Goal: Task Accomplishment & Management: Manage account settings

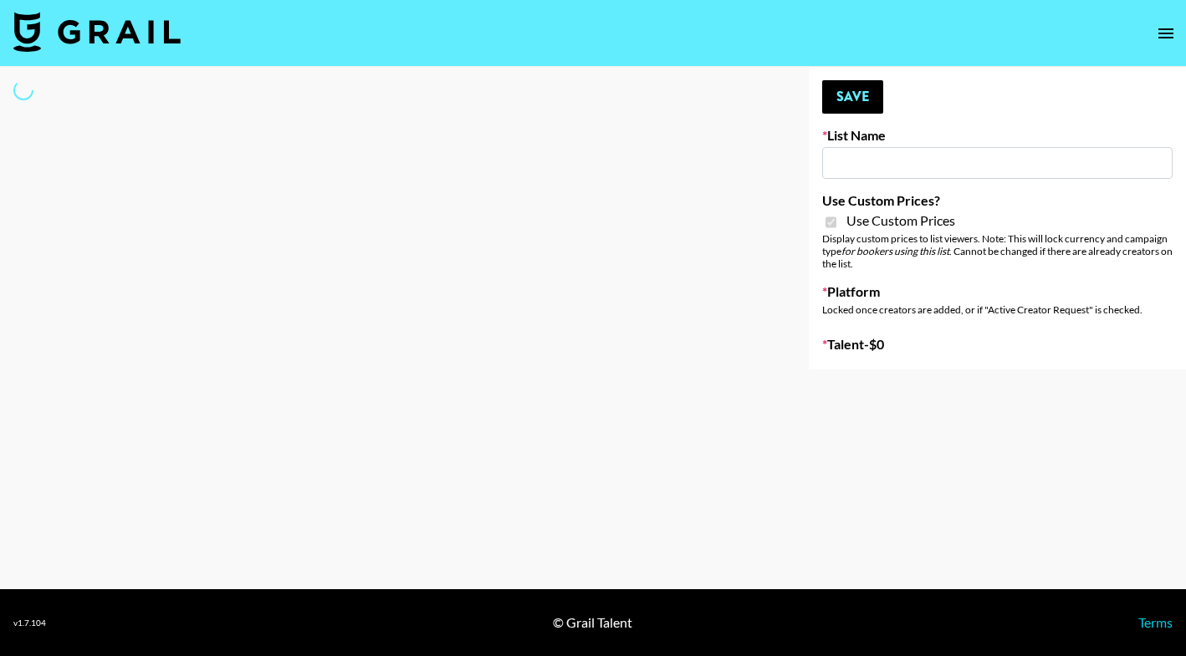
type input "[PERSON_NAME]"
checkbox input "true"
select select "Brand"
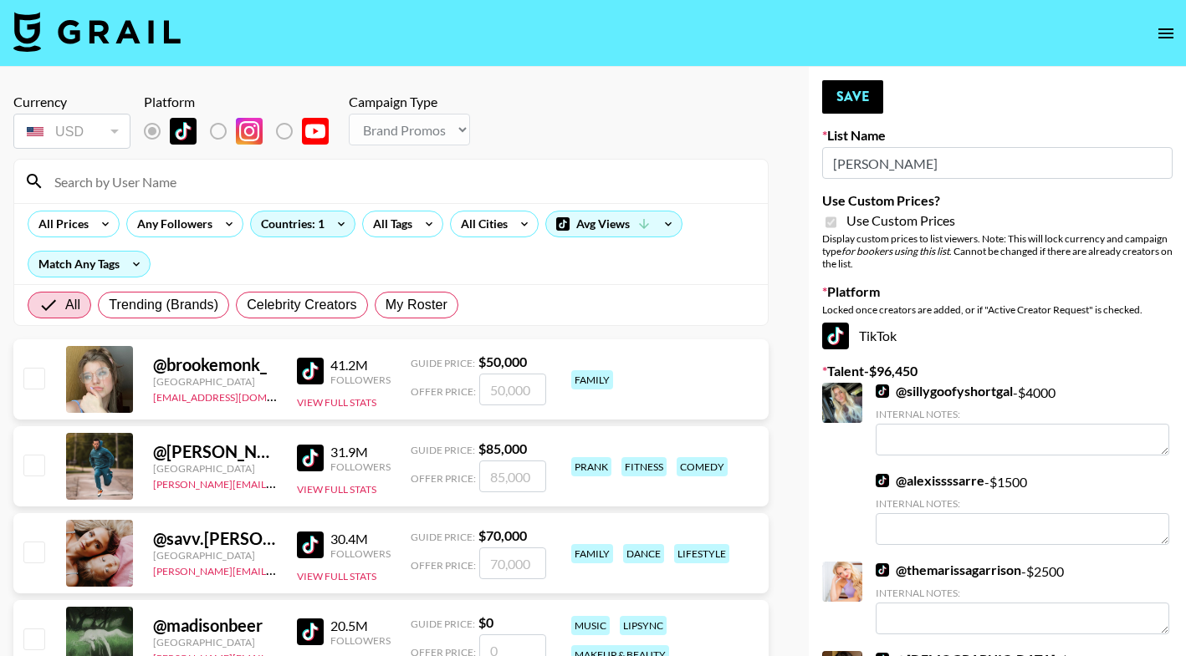
click at [253, 183] on input at bounding box center [400, 181] width 713 height 27
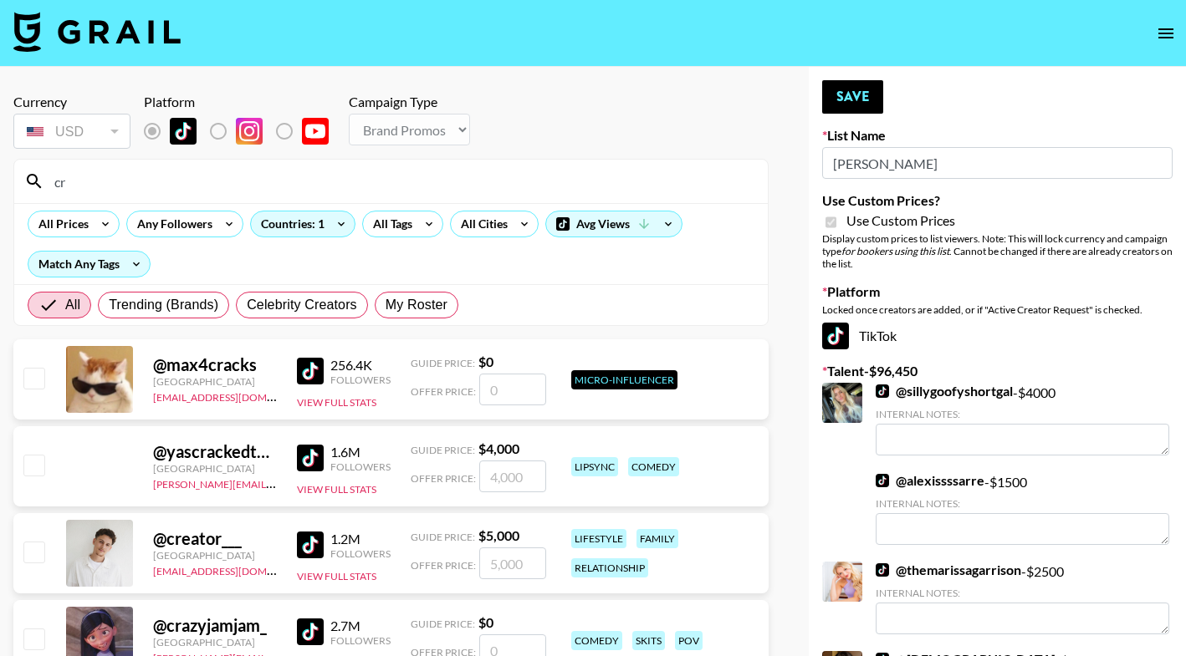
type input "c"
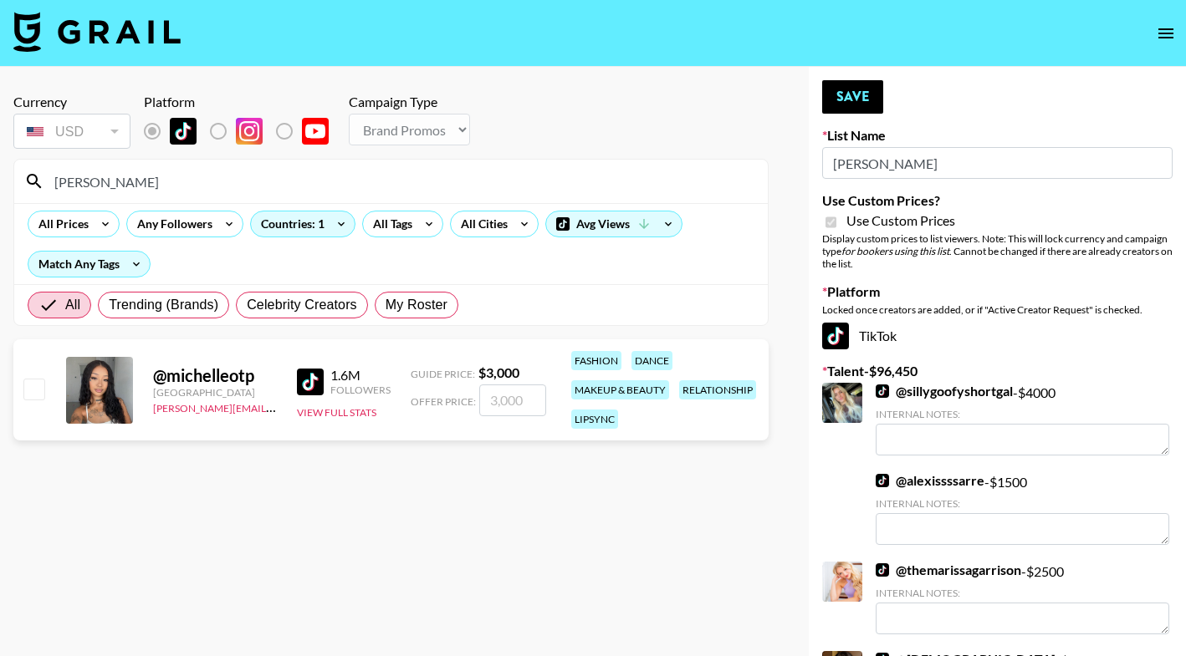
type input "[PERSON_NAME]"
click at [37, 389] on input "checkbox" at bounding box center [33, 389] width 20 height 20
checkbox input "true"
click at [520, 401] on input "3000" at bounding box center [512, 401] width 67 height 32
type input "3"
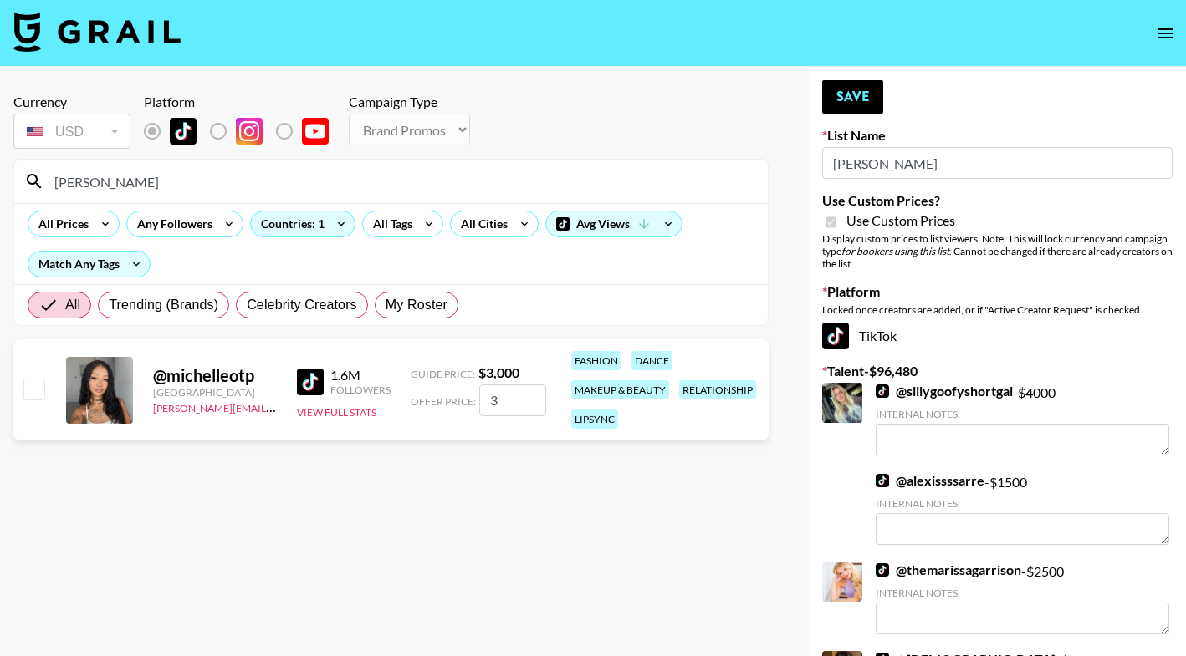
checkbox input "false"
checkbox input "true"
type input "2500"
click at [847, 97] on button "Save" at bounding box center [852, 96] width 61 height 33
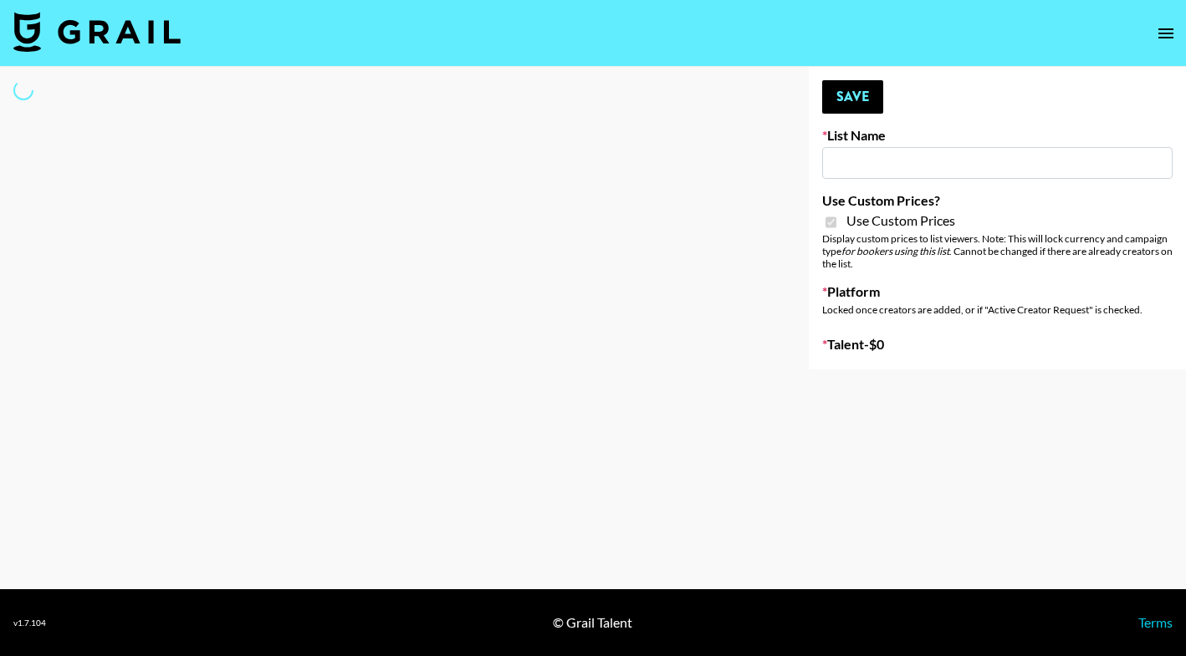
type input "[PERSON_NAME]"
checkbox input "true"
select select "Brand"
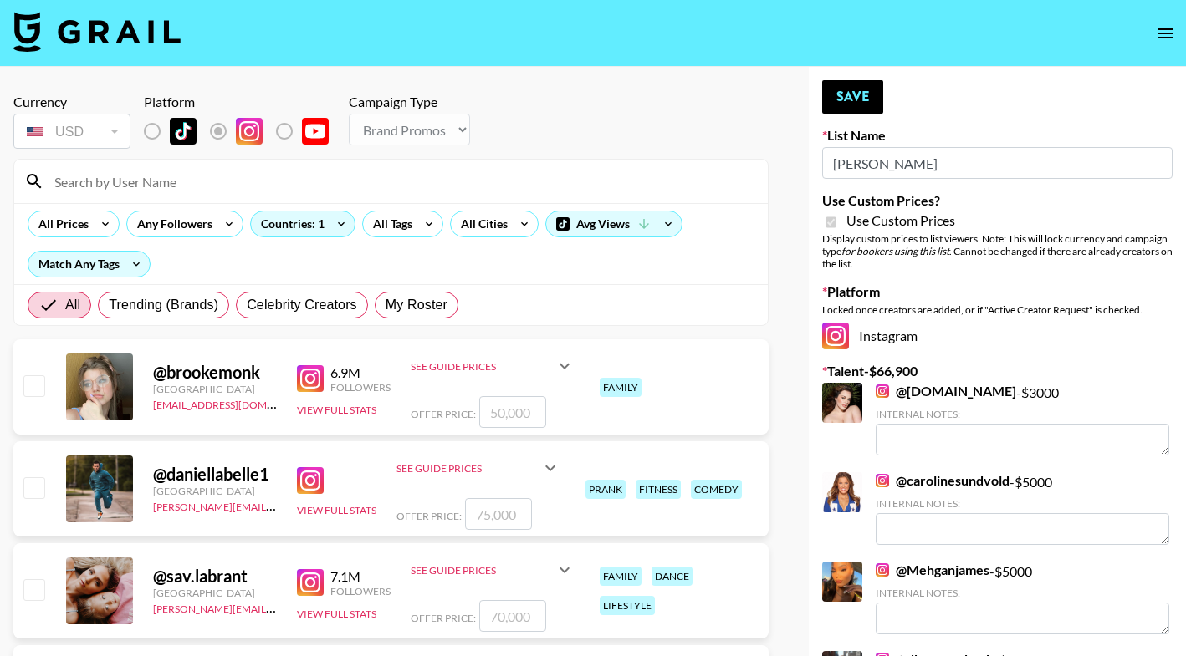
click at [266, 182] on input at bounding box center [400, 181] width 713 height 27
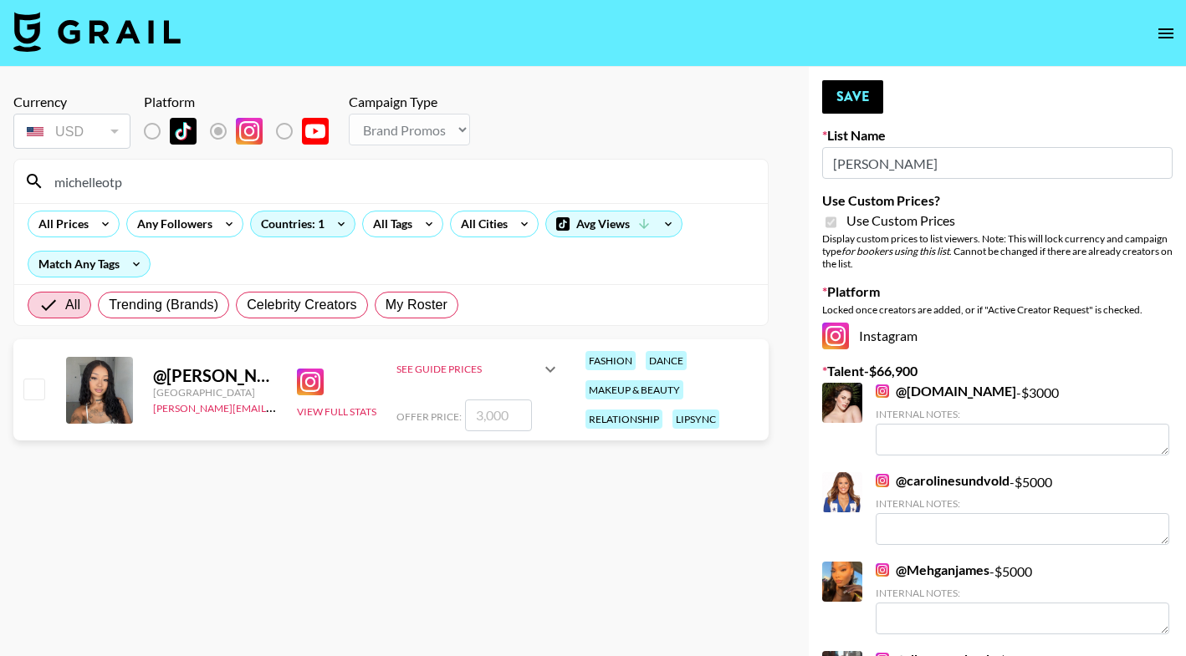
type input "michelleotp"
click at [492, 418] on input "number" at bounding box center [498, 416] width 67 height 32
click at [27, 401] on div at bounding box center [33, 390] width 26 height 28
click at [25, 390] on input "checkbox" at bounding box center [33, 389] width 20 height 20
checkbox input "true"
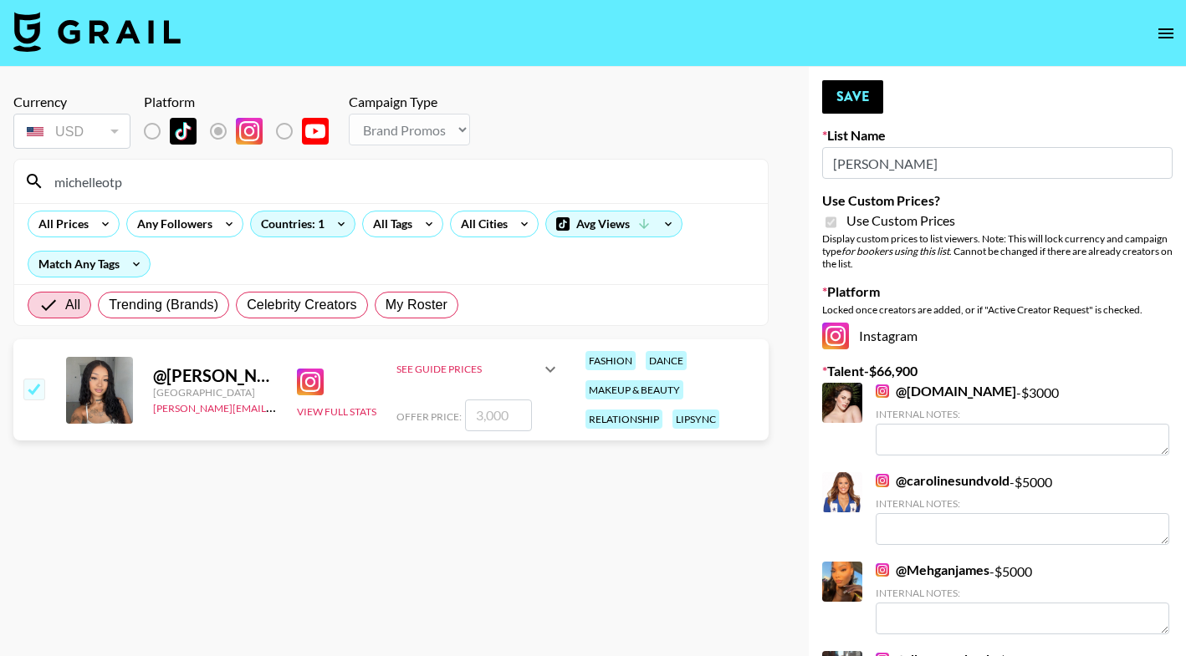
type input "3000"
